Goal: Task Accomplishment & Management: Use online tool/utility

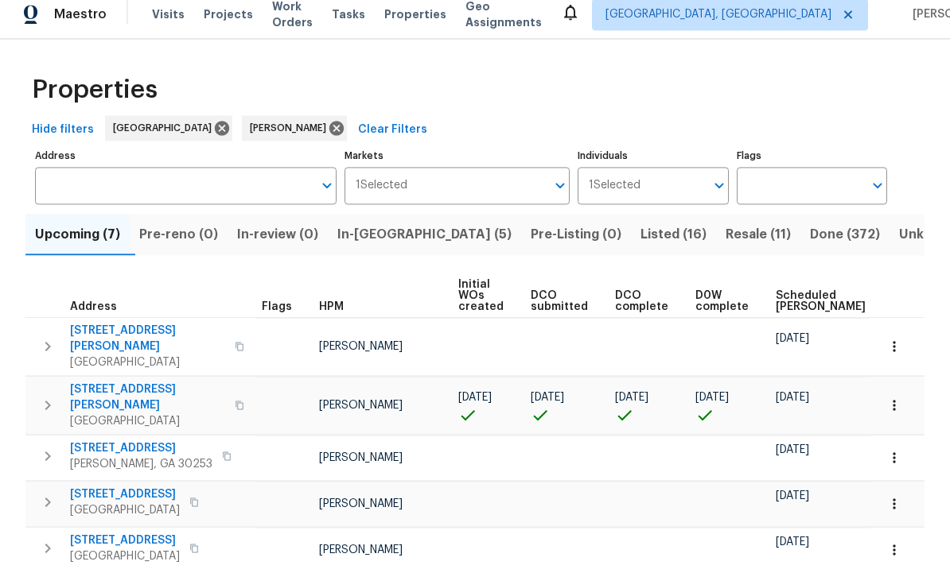
scroll to position [90, 0]
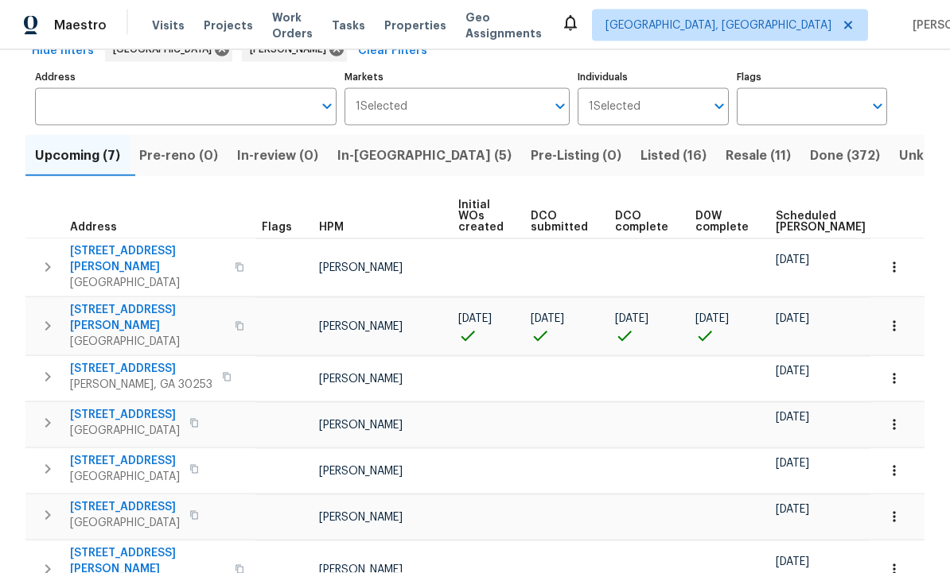
click at [387, 142] on button "In-[GEOGRAPHIC_DATA] (5)" at bounding box center [424, 155] width 193 height 41
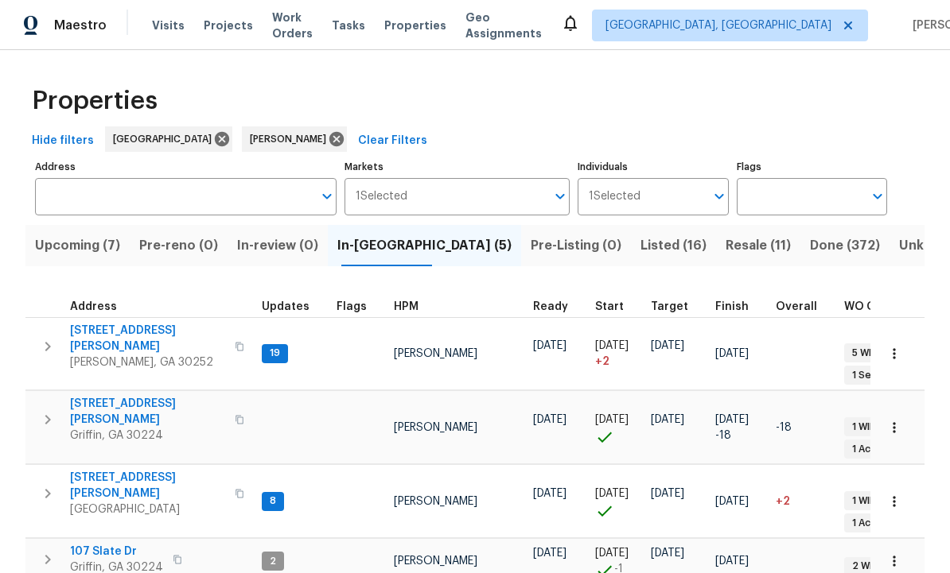
scroll to position [13, 0]
click at [79, 248] on span "Upcoming (7)" at bounding box center [77, 246] width 85 height 22
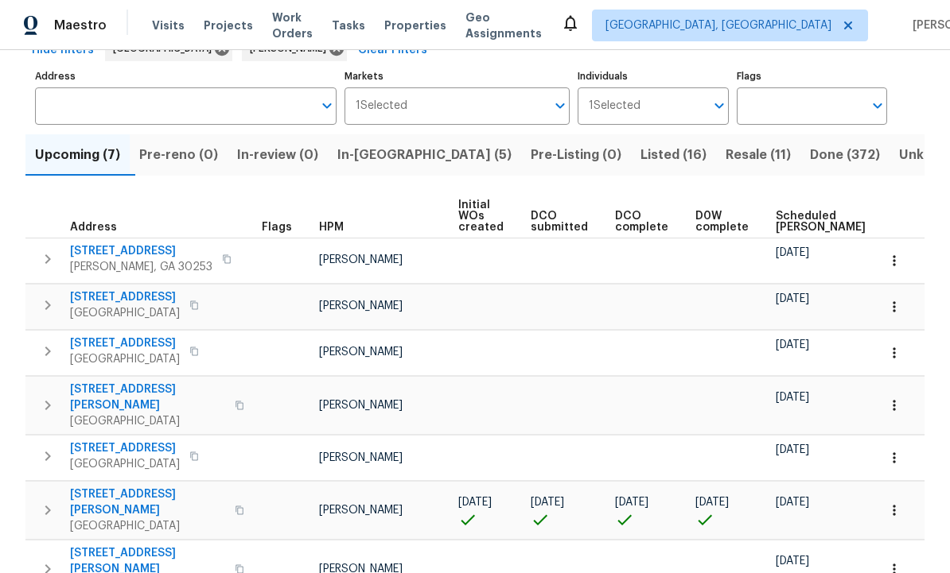
scroll to position [90, 0]
click at [127, 489] on span "230 Oak Meadows Pl" at bounding box center [147, 504] width 155 height 32
click at [895, 494] on button "button" at bounding box center [893, 511] width 35 height 35
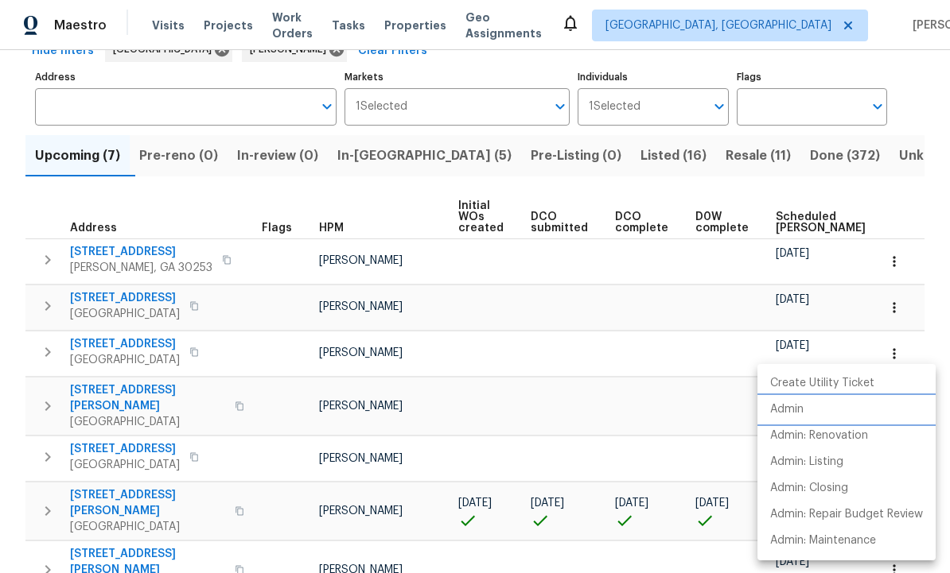
click at [802, 401] on li "Admin" at bounding box center [846, 410] width 178 height 26
click at [809, 411] on li "Admin" at bounding box center [846, 410] width 178 height 26
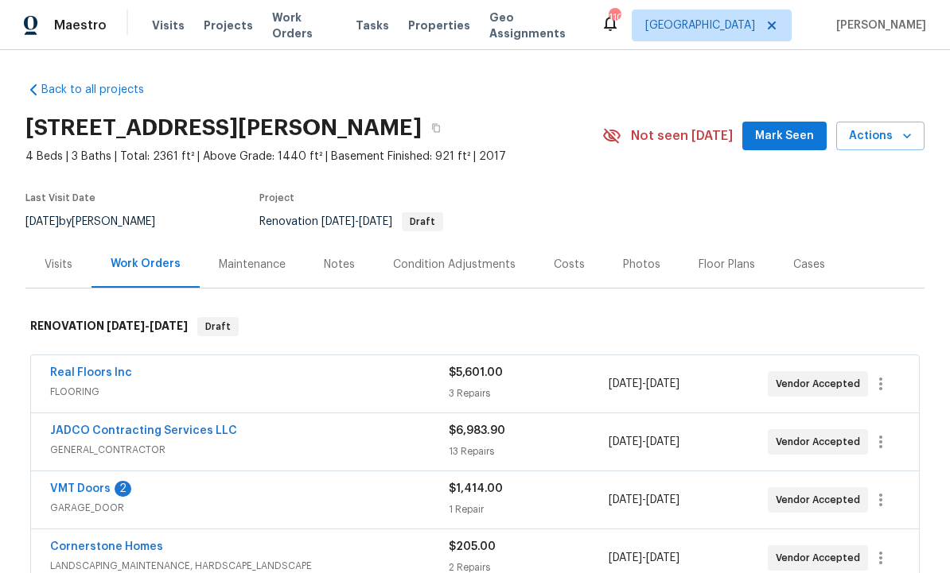
click at [767, 148] on button "Mark Seen" at bounding box center [784, 136] width 84 height 29
